Goal: Communication & Community: Share content

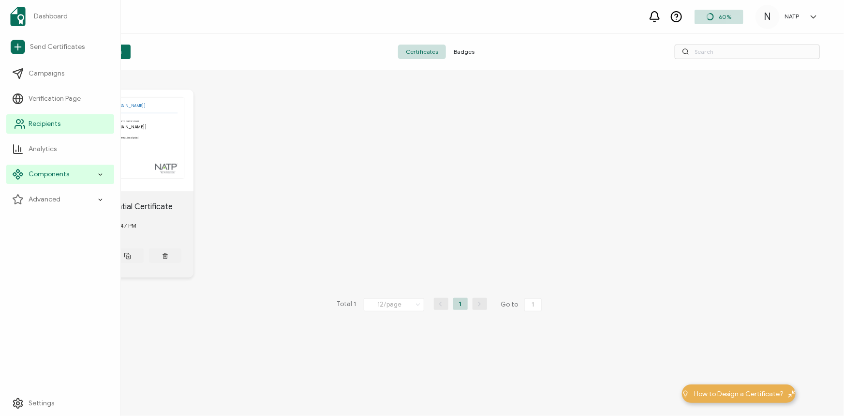
click at [40, 129] on link "Recipients" at bounding box center [60, 123] width 108 height 19
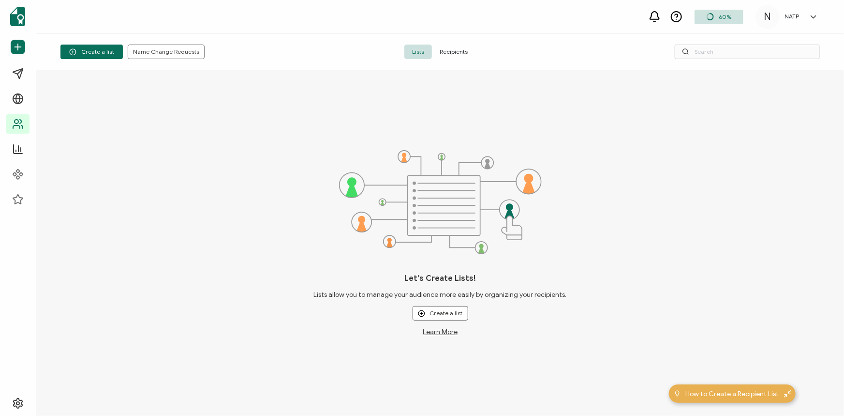
click at [453, 55] on span "Recipients" at bounding box center [454, 52] width 44 height 15
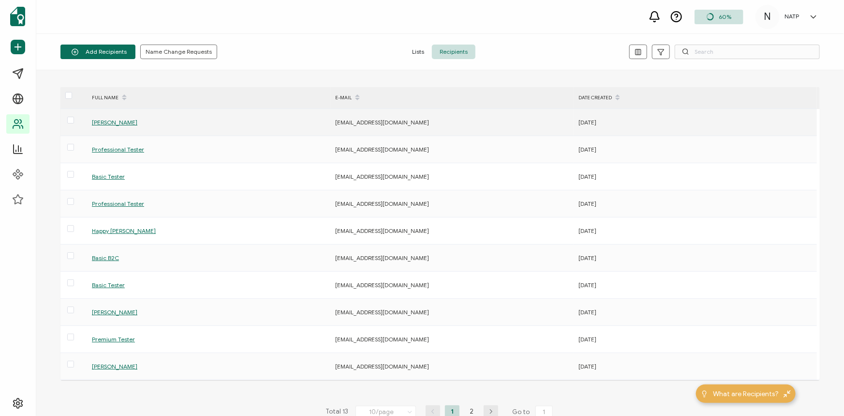
click at [105, 121] on span "[PERSON_NAME]" at bounding box center [114, 122] width 45 height 7
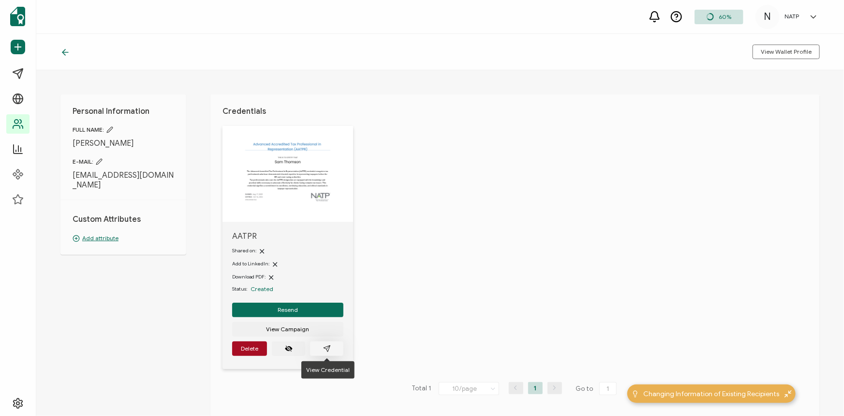
click at [326, 348] on icon "paper plane outline" at bounding box center [327, 348] width 8 height 8
